Goal: Use online tool/utility: Use online tool/utility

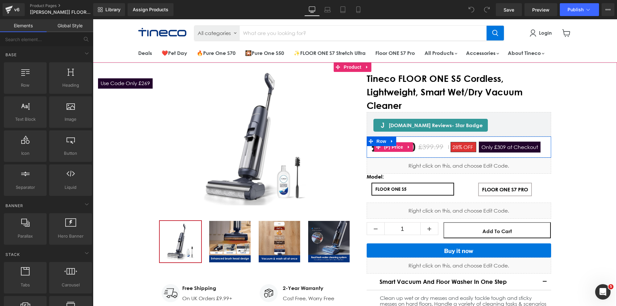
click at [489, 146] on span "Only £309 at Checkout" at bounding box center [510, 147] width 62 height 11
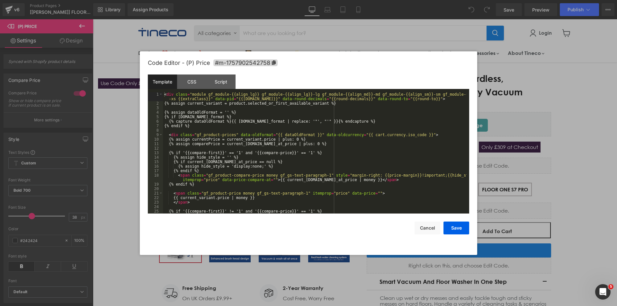
click at [390, 0] on div "You are previewing how the will restyle your page. You can not edit Elements in…" at bounding box center [308, 0] width 617 height 0
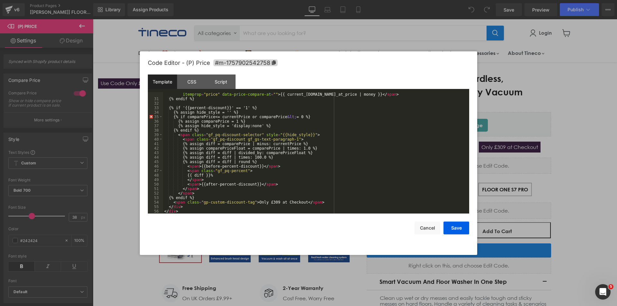
scroll to position [144, 0]
click at [540, 104] on div at bounding box center [308, 153] width 617 height 306
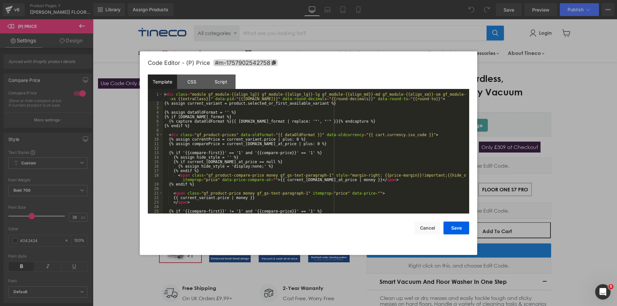
click at [455, 0] on div "You are previewing how the will restyle your page. You can not edit Elements in…" at bounding box center [308, 0] width 617 height 0
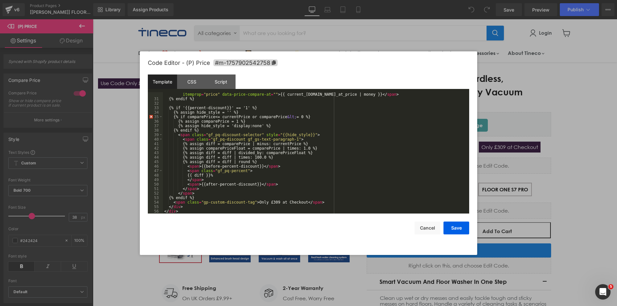
click at [578, 65] on div at bounding box center [308, 153] width 617 height 306
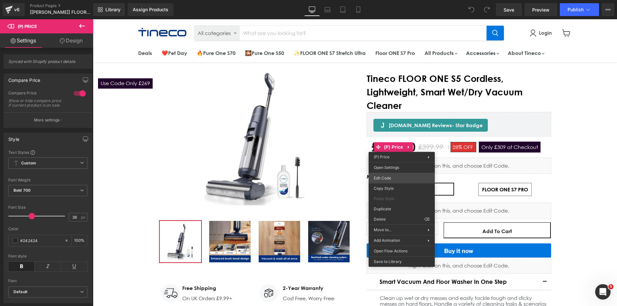
click at [397, 0] on div "You are previewing how the will restyle your page. You can not edit Elements in…" at bounding box center [308, 0] width 617 height 0
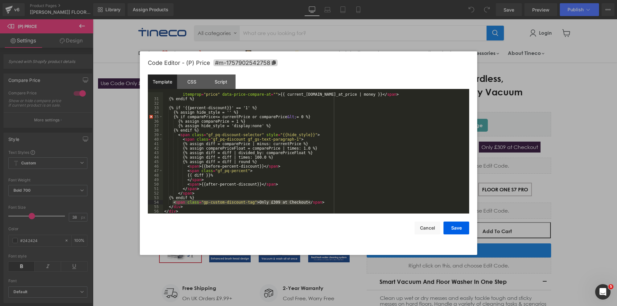
drag, startPoint x: 172, startPoint y: 201, endPoint x: 332, endPoint y: 201, distance: 160.3
click at [332, 201] on div "< span class = "gf_product-compare-price money gf_gs-text-paragraph-1" style = …" at bounding box center [315, 155] width 304 height 135
click at [332, 201] on div "< span class = "gf_product-compare-price money gf_gs-text-paragraph-1" style = …" at bounding box center [315, 152] width 304 height 121
drag, startPoint x: 251, startPoint y: 202, endPoint x: 295, endPoint y: 204, distance: 44.7
click at [295, 204] on div "< span class = "gf_product-compare-price money gf_gs-text-paragraph-1" style = …" at bounding box center [315, 155] width 304 height 135
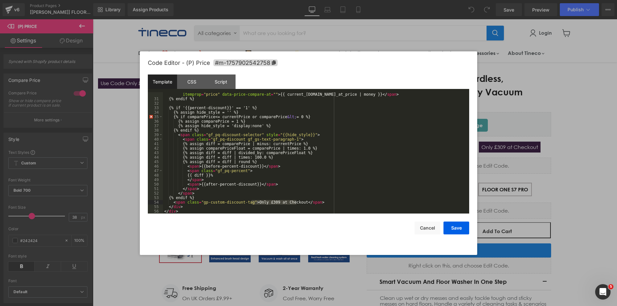
click at [252, 201] on div "< span class = "gf_product-compare-price money gf_gs-text-paragraph-1" style = …" at bounding box center [315, 152] width 304 height 121
click at [295, 202] on div "< span class = "gf_product-compare-price money gf_gs-text-paragraph-1" style = …" at bounding box center [315, 155] width 304 height 135
click at [451, 230] on button "Save" at bounding box center [456, 228] width 26 height 13
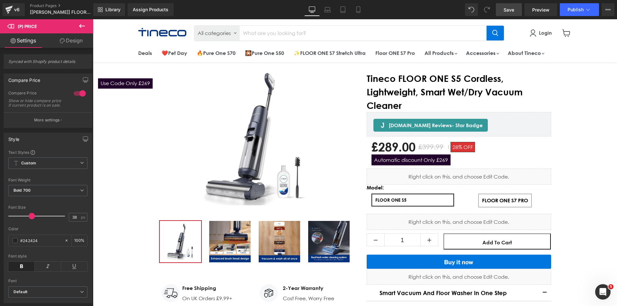
click at [513, 12] on span "Save" at bounding box center [509, 9] width 11 height 7
click at [546, 9] on span "Preview" at bounding box center [540, 9] width 17 height 7
